Goal: Task Accomplishment & Management: Use online tool/utility

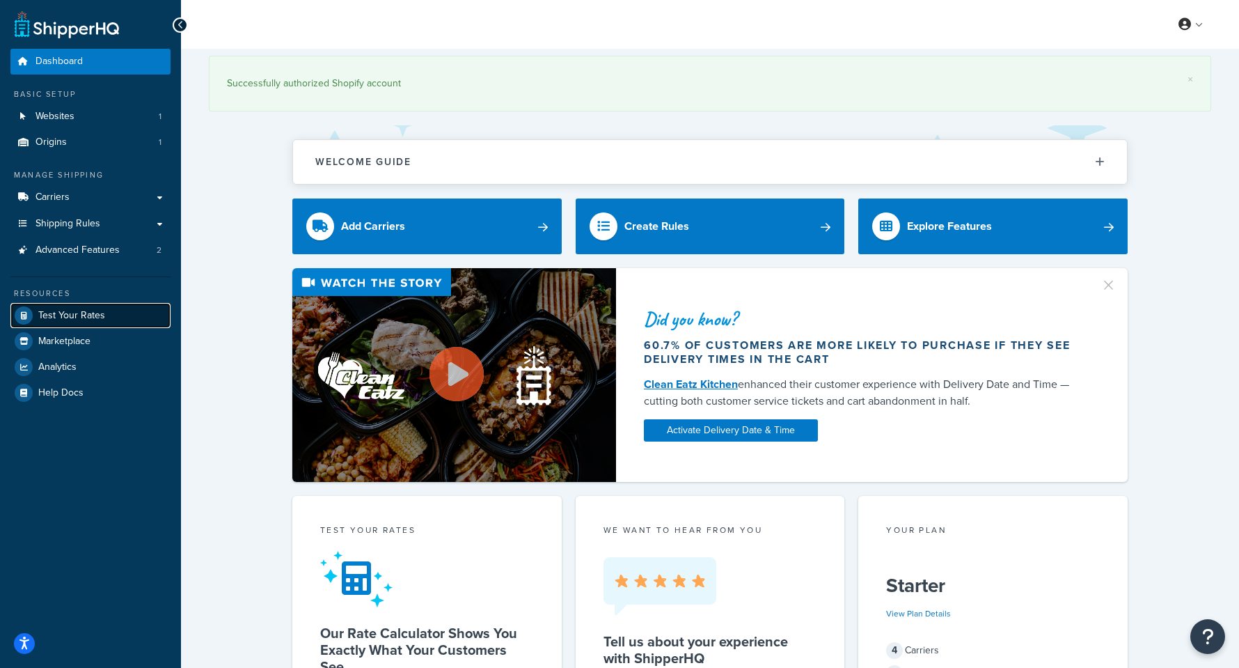
click at [52, 319] on span "Test Your Rates" at bounding box center [71, 316] width 67 height 12
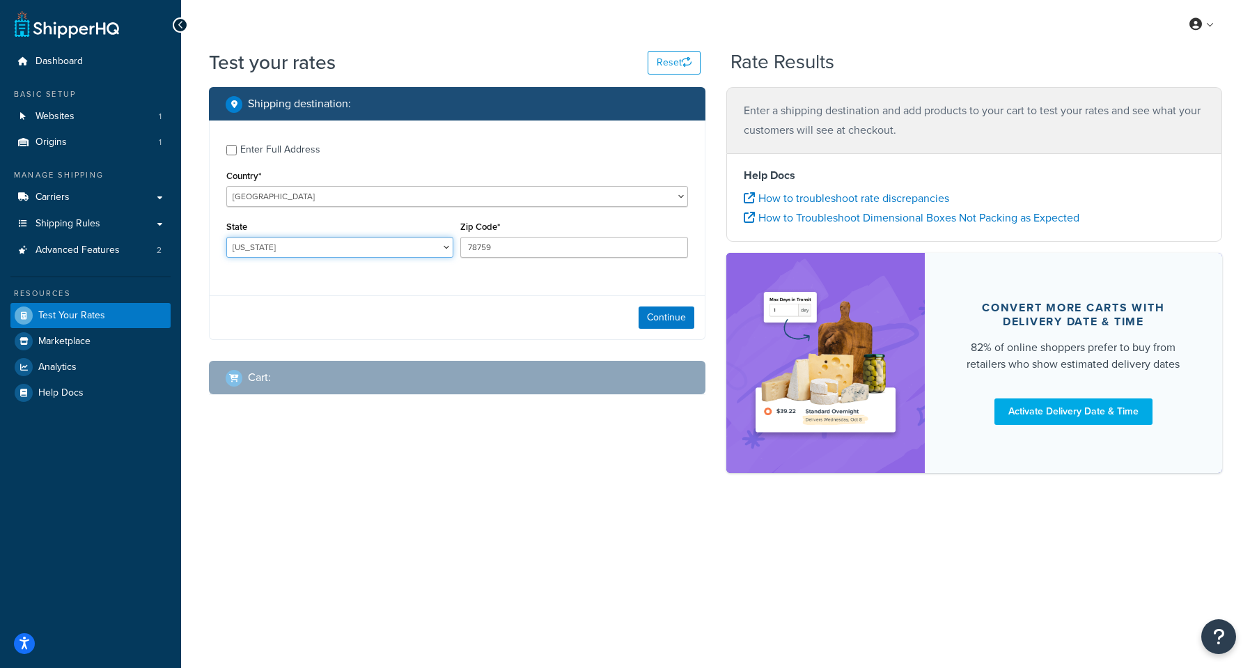
click at [253, 250] on select "[US_STATE] [US_STATE] [US_STATE] [US_STATE] [US_STATE] Armed Forces Americas Ar…" at bounding box center [339, 247] width 227 height 21
select select "NY"
click at [226, 237] on select "[US_STATE] [US_STATE] [US_STATE] [US_STATE] [US_STATE] Armed Forces Americas Ar…" at bounding box center [339, 247] width 227 height 21
click at [505, 242] on input "78759" at bounding box center [573, 247] width 227 height 21
drag, startPoint x: 497, startPoint y: 244, endPoint x: 442, endPoint y: 235, distance: 55.6
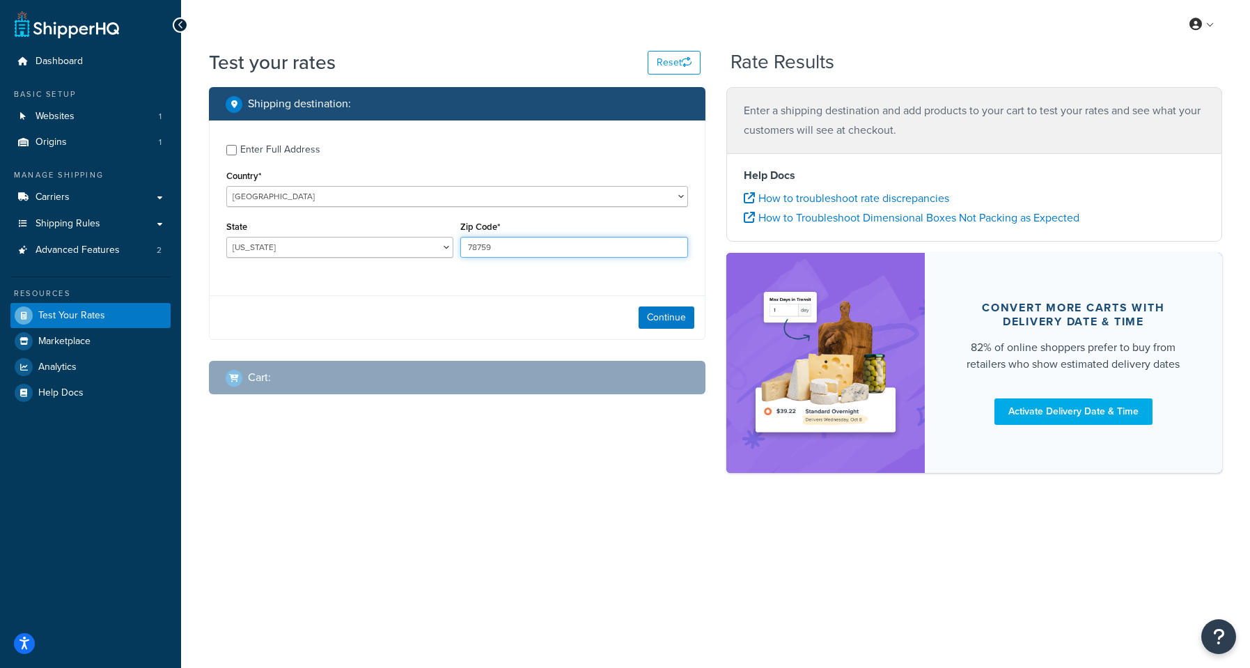
click at [455, 240] on div "State [US_STATE] [US_STATE] [US_STATE] [US_STATE] [US_STATE] Armed Forces Ameri…" at bounding box center [457, 242] width 469 height 51
type input "14450"
click at [663, 317] on button "Continue" at bounding box center [666, 317] width 56 height 22
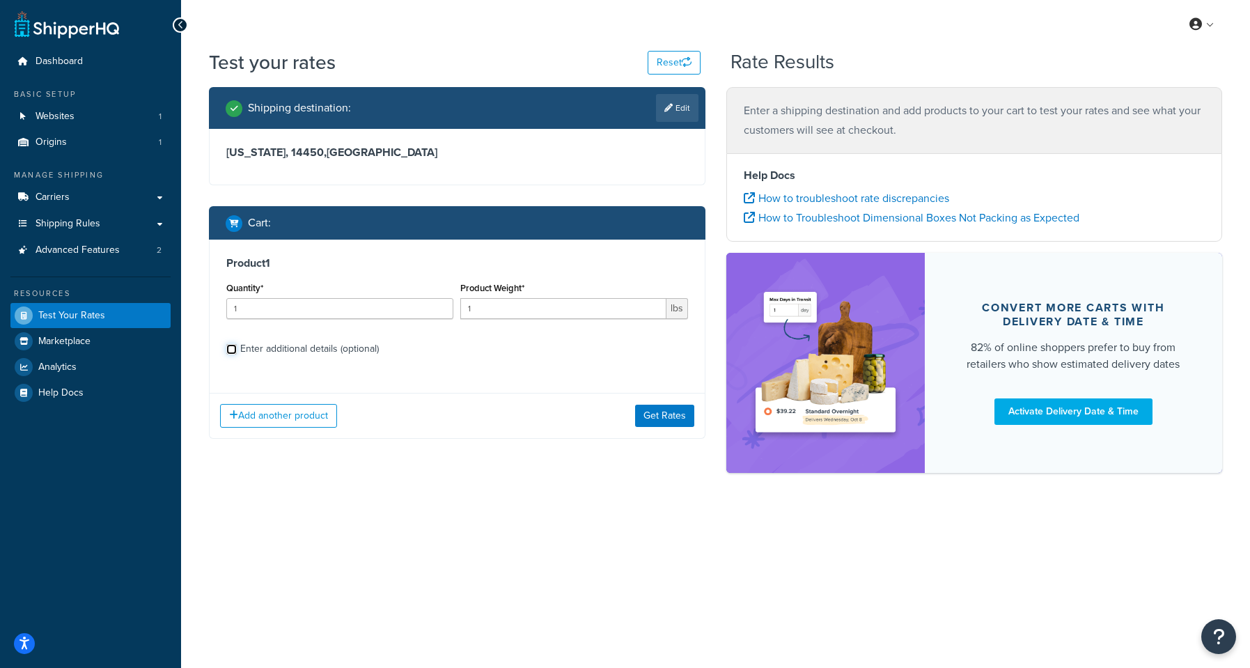
click at [235, 348] on input "Enter additional details (optional)" at bounding box center [231, 349] width 10 height 10
checkbox input "true"
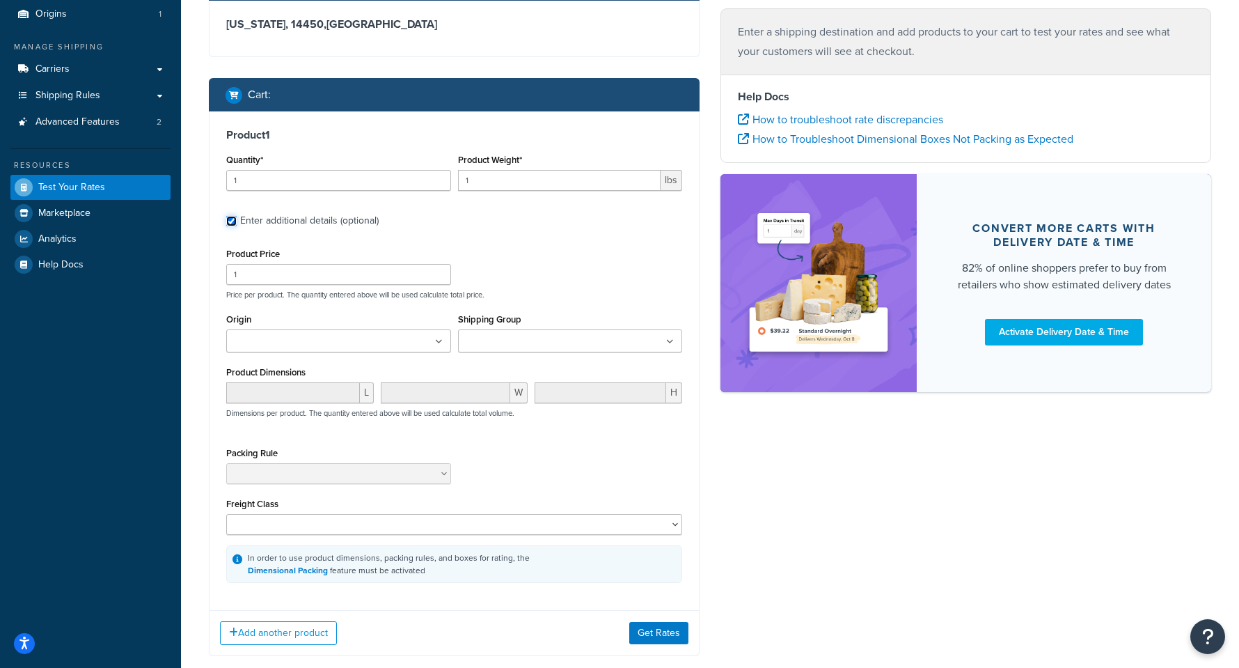
scroll to position [150, 0]
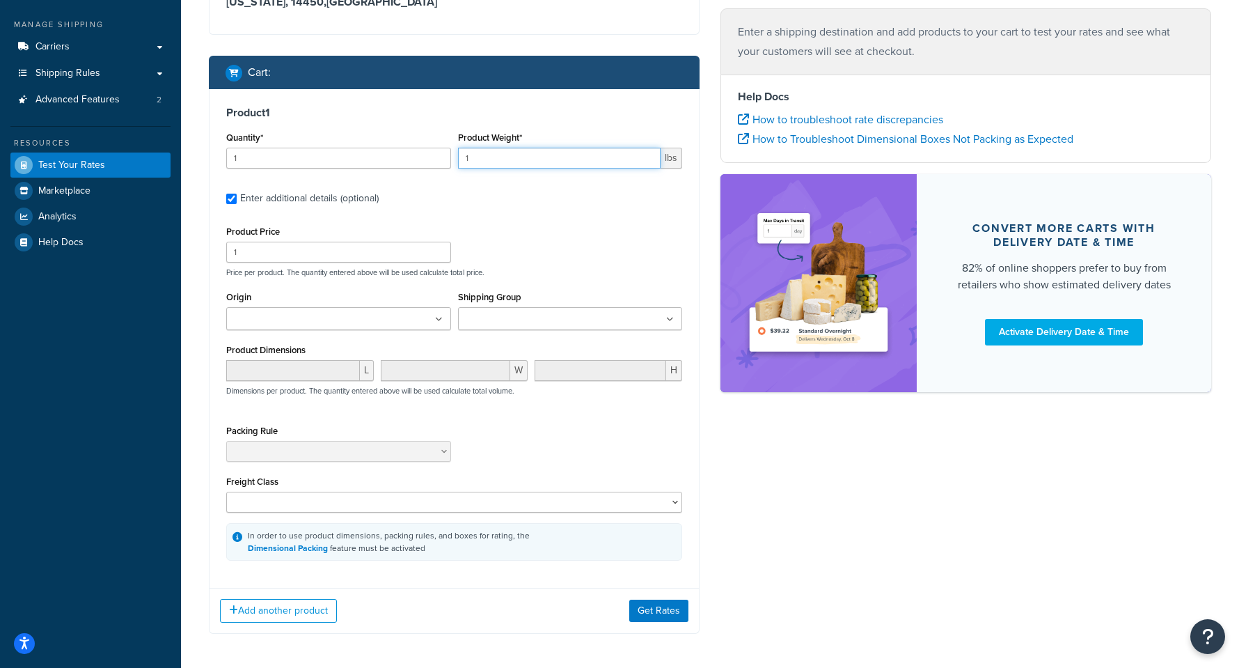
click at [496, 164] on input "1" at bounding box center [559, 158] width 203 height 21
drag, startPoint x: 496, startPoint y: 164, endPoint x: 433, endPoint y: 151, distance: 64.6
click at [433, 151] on div "Quantity* 1 Product Weight* 1 lbs" at bounding box center [454, 153] width 463 height 51
type input "679"
click at [554, 235] on div "Product Price 1 Price per product. The quantity entered above will be used calc…" at bounding box center [454, 249] width 463 height 55
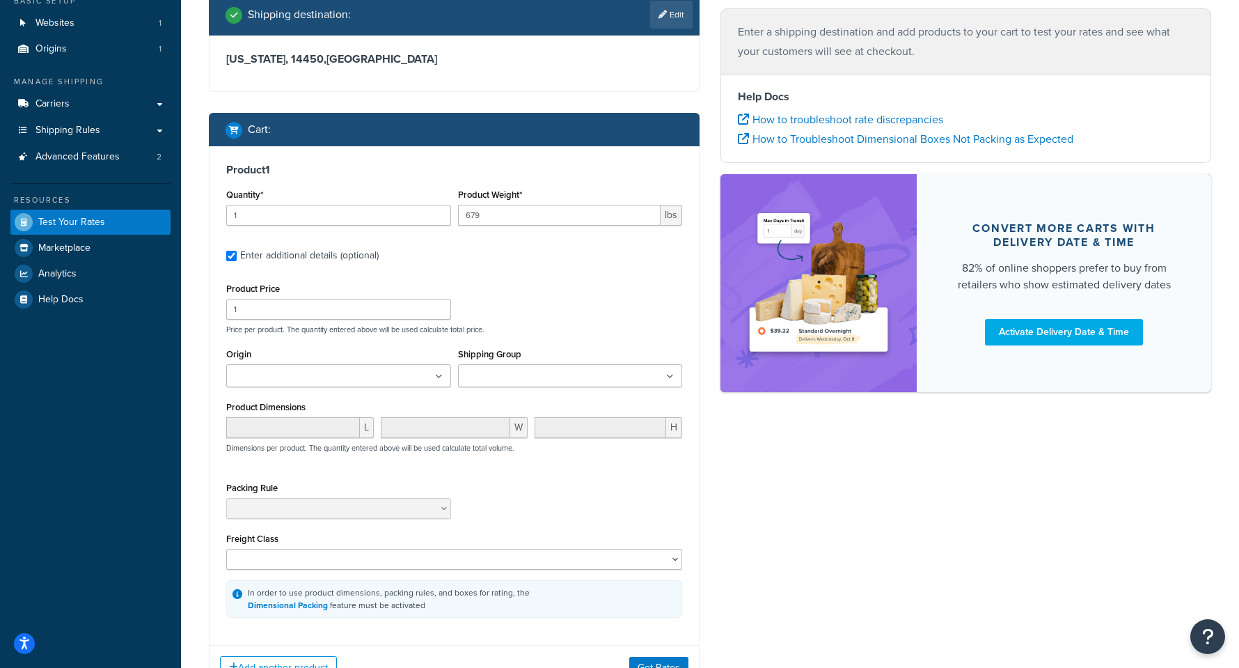
scroll to position [0, 0]
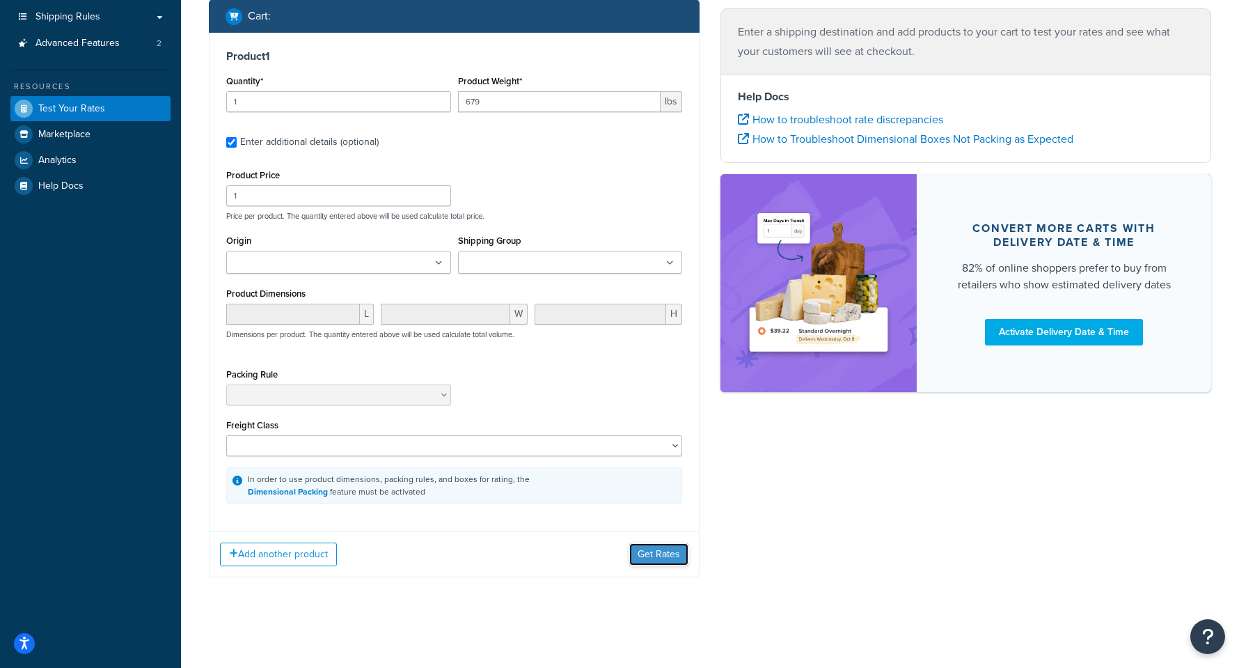
click at [666, 555] on button "Get Rates" at bounding box center [658, 554] width 59 height 22
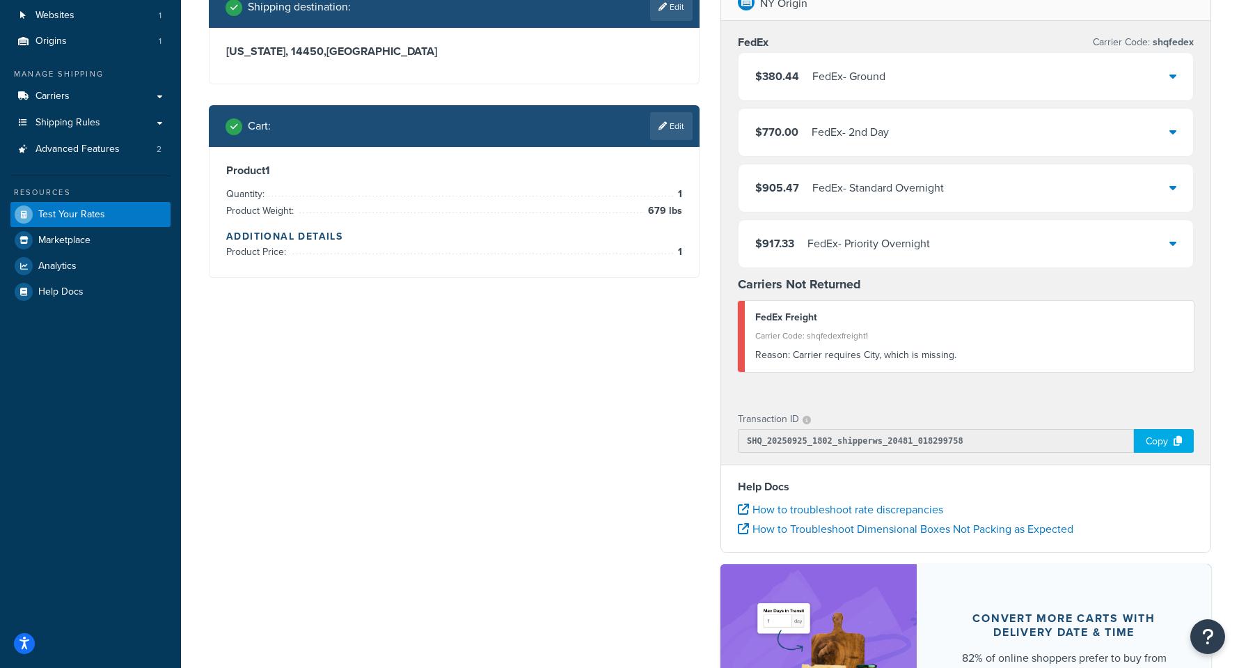
scroll to position [109, 0]
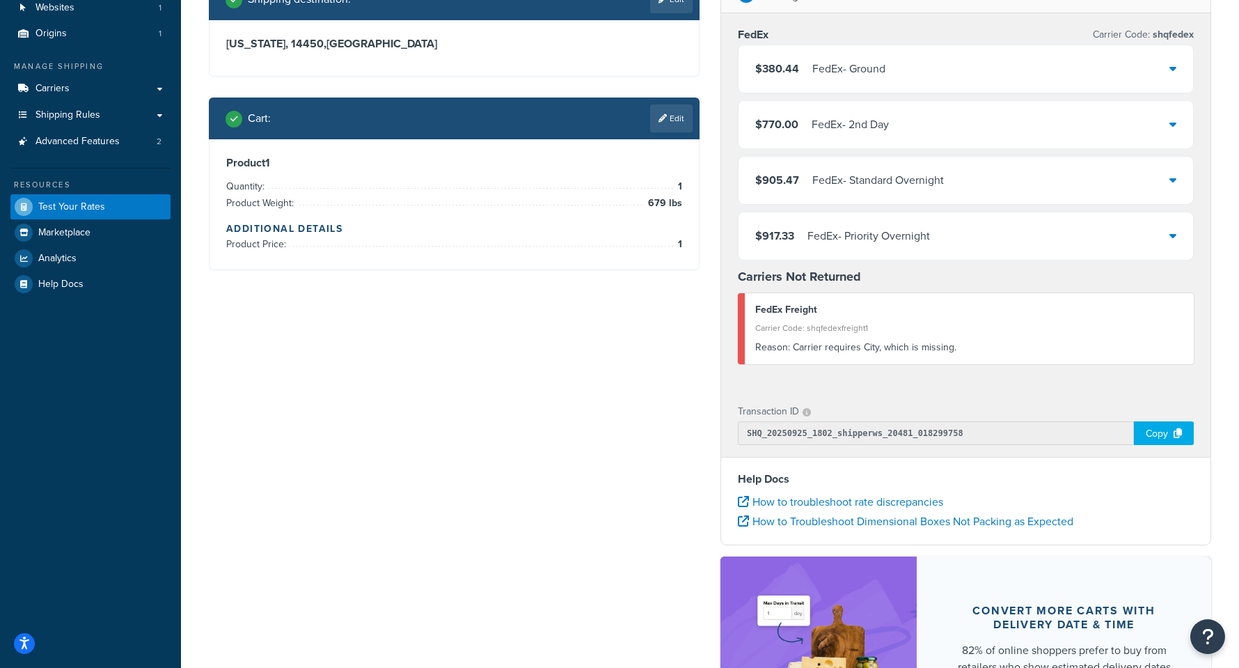
click at [604, 278] on div "Shipping destination : Edit [US_STATE], 14450 , [GEOGRAPHIC_DATA] Cart : Edit P…" at bounding box center [454, 134] width 512 height 313
click at [681, 118] on link "Edit" at bounding box center [671, 118] width 42 height 28
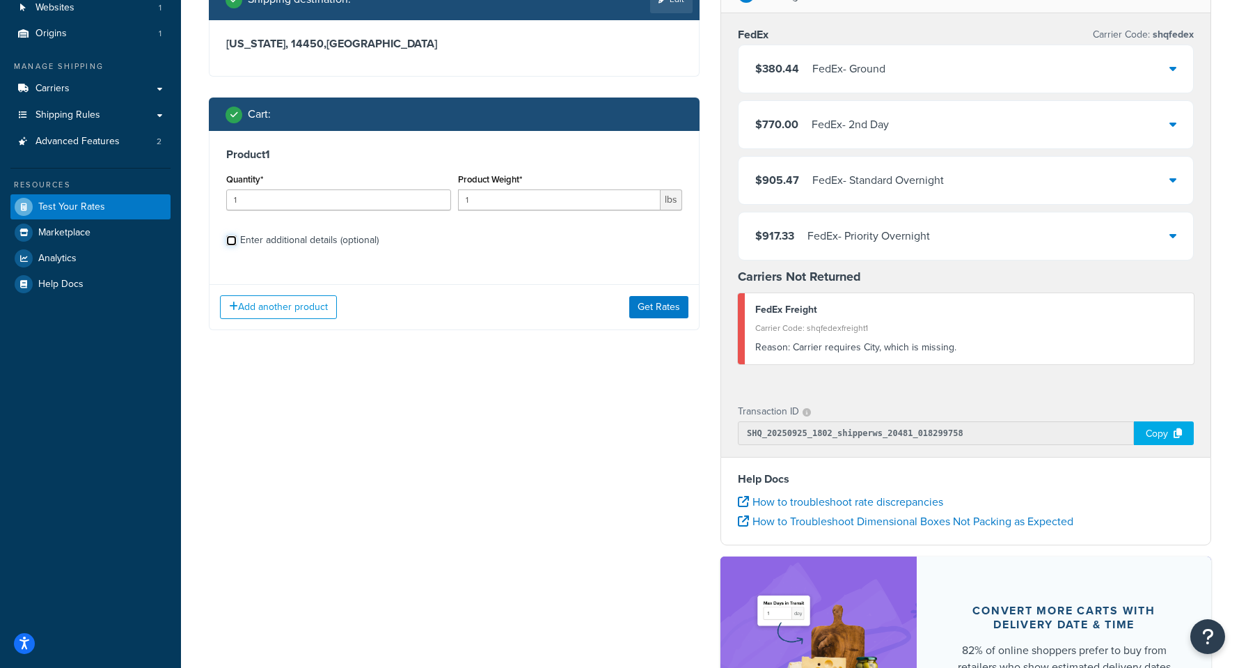
click at [236, 239] on input "Enter additional details (optional)" at bounding box center [231, 240] width 10 height 10
checkbox input "true"
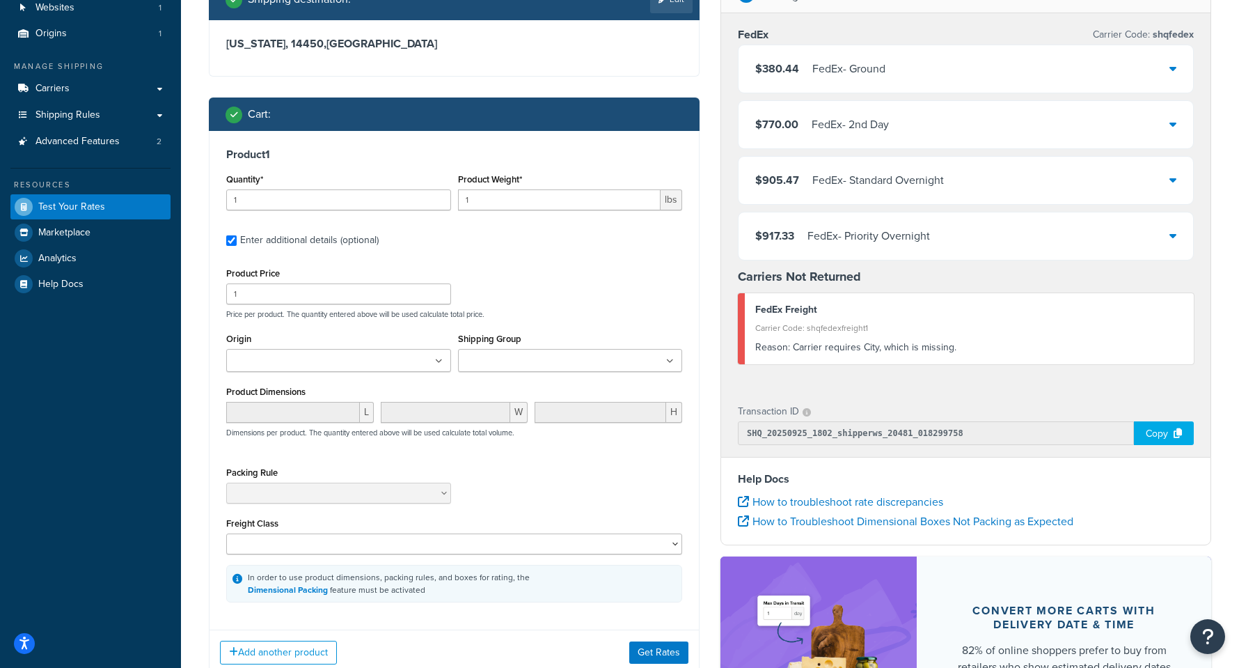
click at [528, 364] on input "Shipping Group" at bounding box center [523, 361] width 123 height 15
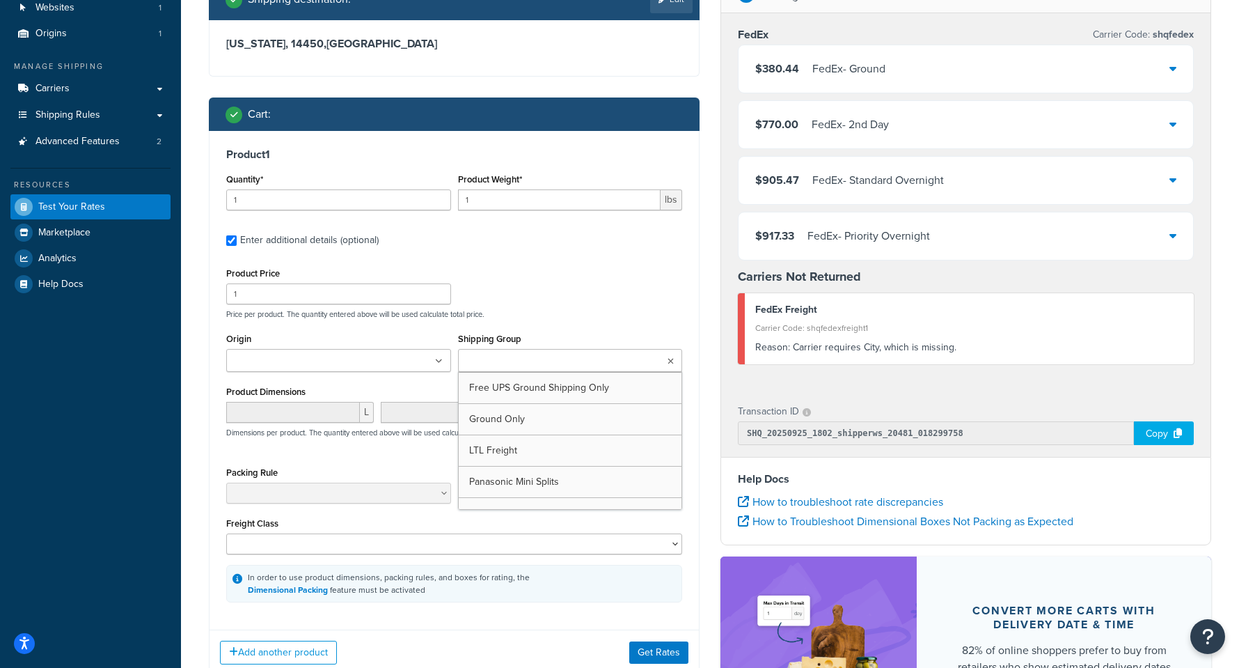
scroll to position [221, 0]
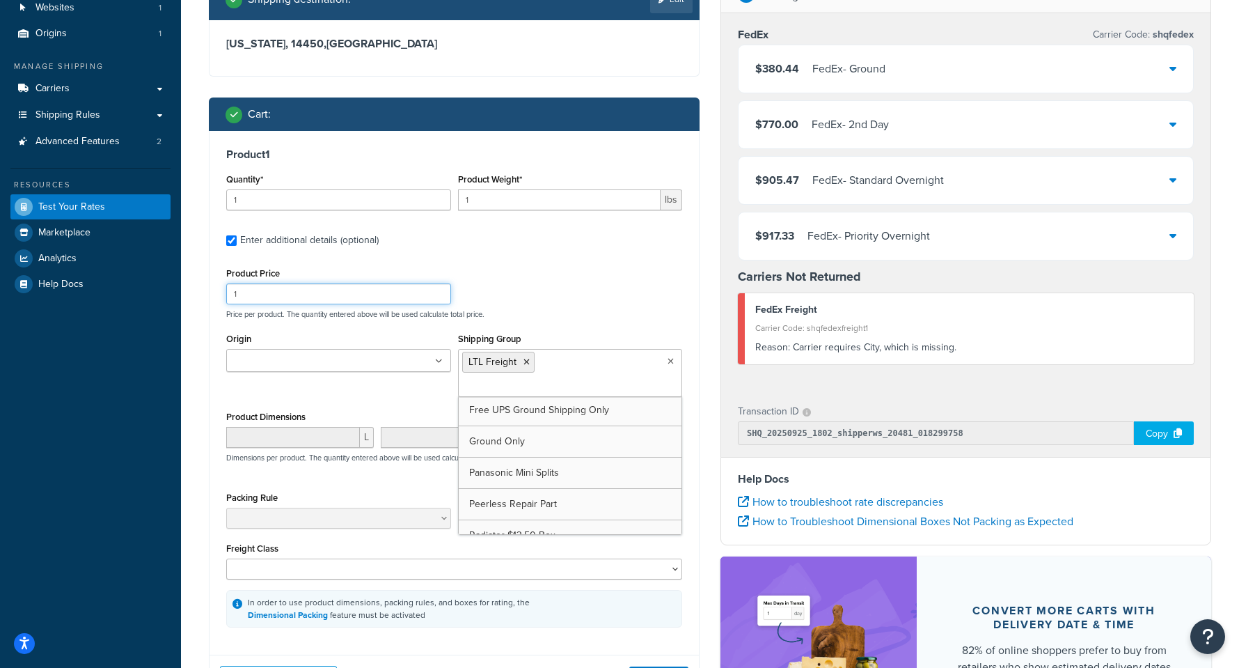
click at [564, 286] on div "Product Price 1 Price per product. The quantity entered above will be used calc…" at bounding box center [454, 291] width 463 height 55
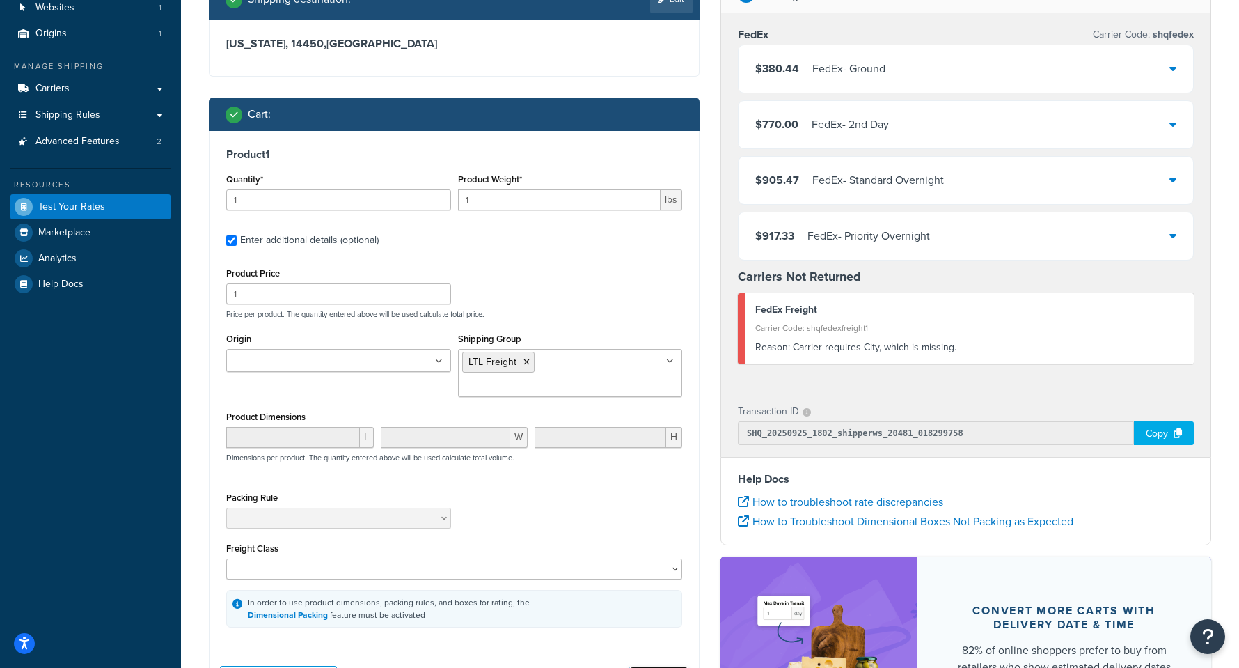
click at [659, 666] on button "Get Rates" at bounding box center [658, 677] width 59 height 22
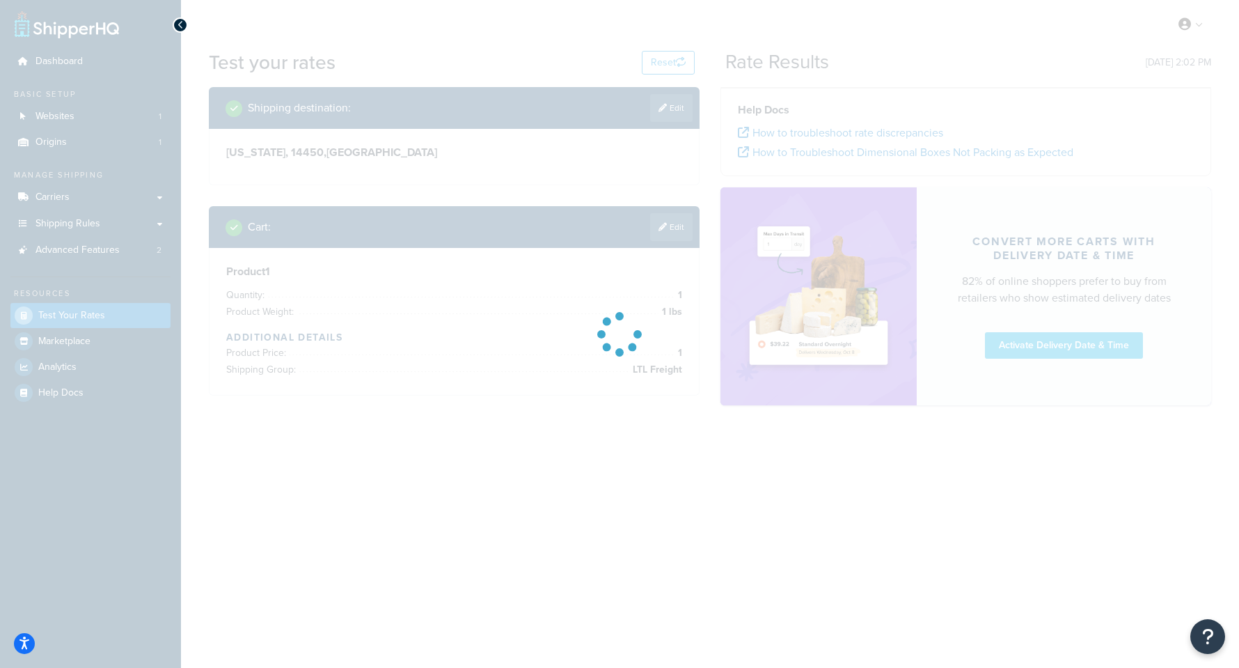
scroll to position [0, 0]
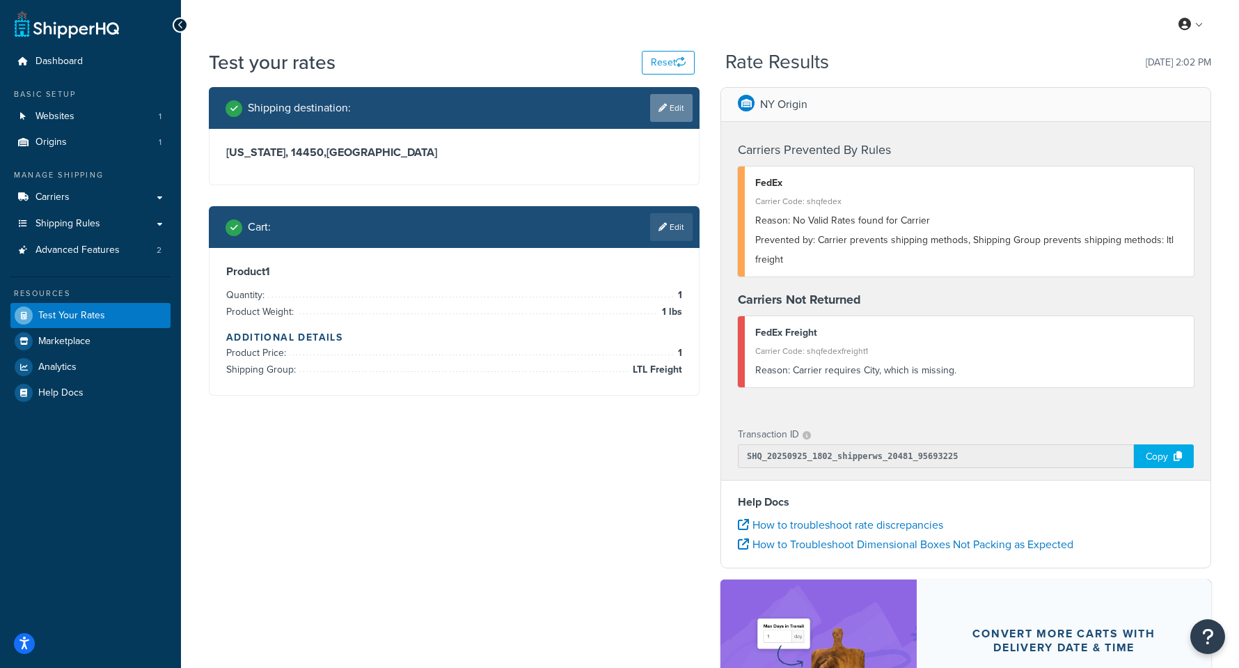
click at [682, 103] on link "Edit" at bounding box center [671, 108] width 42 height 28
select select "NY"
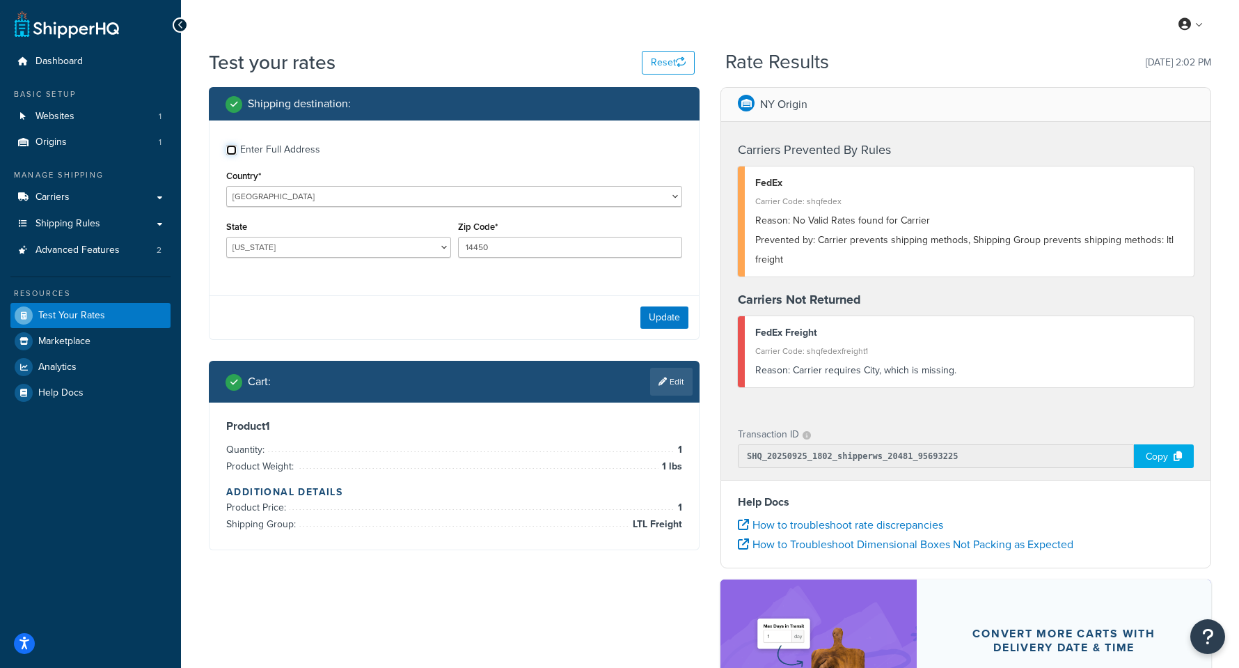
click at [235, 148] on input "Enter Full Address" at bounding box center [231, 150] width 10 height 10
checkbox input "true"
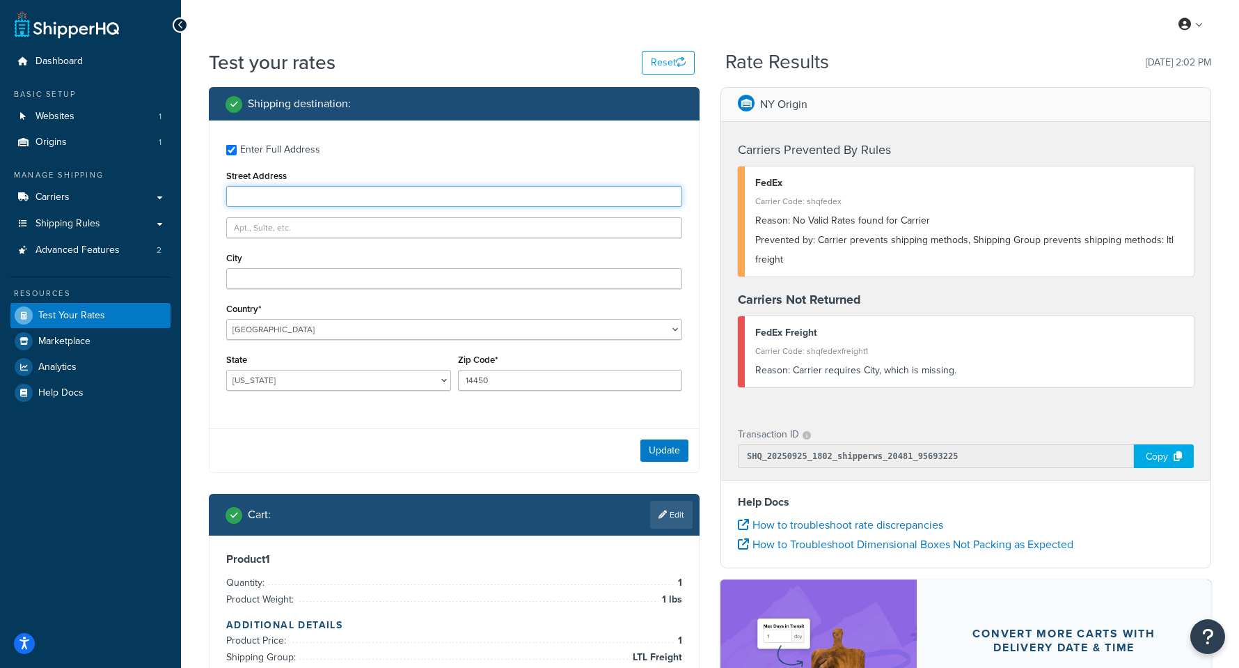
click at [256, 198] on input "Street Address" at bounding box center [454, 196] width 456 height 21
type input "21 NOUVEAU PL"
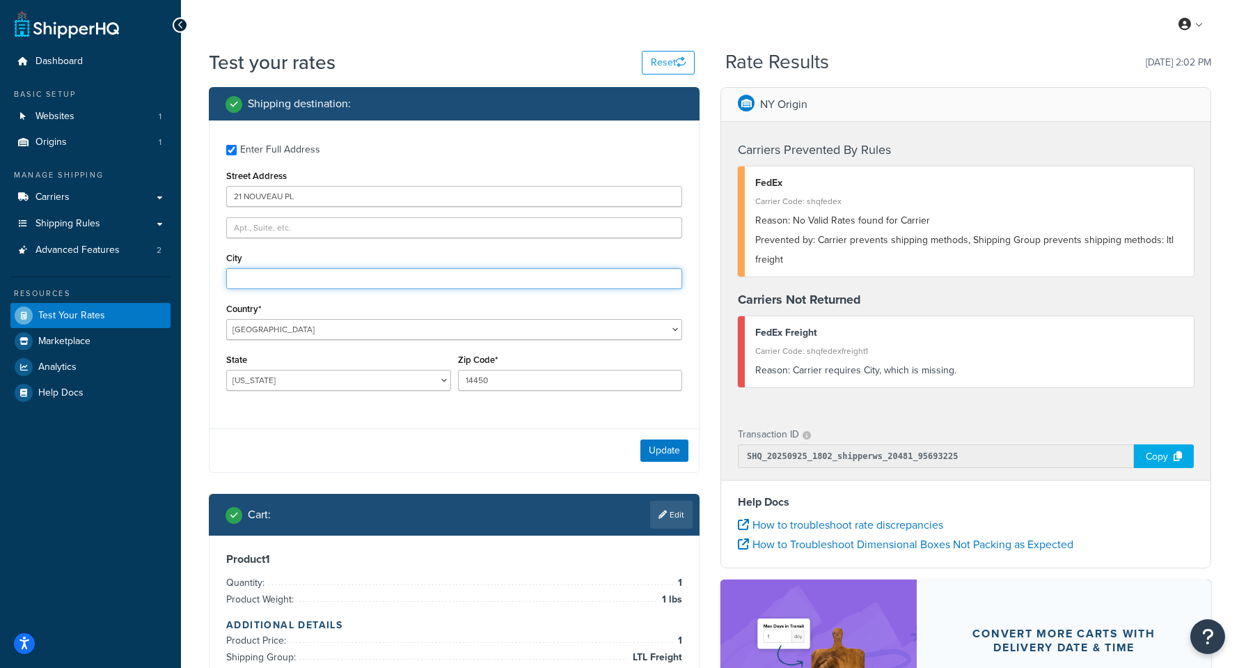
type input "Fairport"
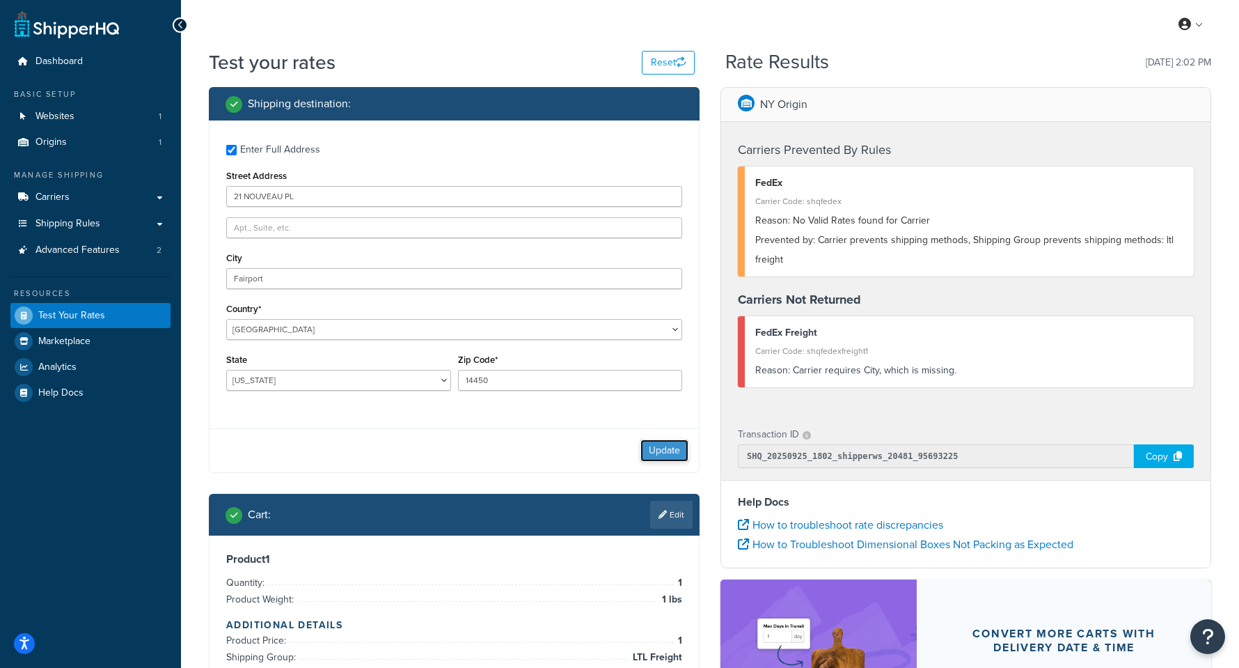
click at [648, 448] on button "Update" at bounding box center [665, 450] width 48 height 22
